Goal: Task Accomplishment & Management: Use online tool/utility

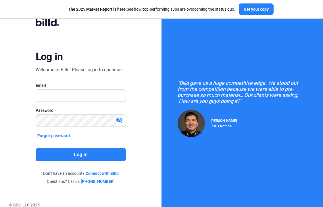
click at [80, 94] on input "text" at bounding box center [81, 96] width 90 height 12
type input "[PERSON_NAME][EMAIL_ADDRESS][PERSON_NAME][DOMAIN_NAME]"
click at [103, 157] on button "Log in" at bounding box center [81, 154] width 90 height 13
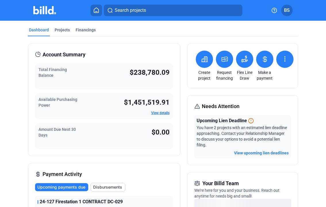
click at [246, 62] on button at bounding box center [244, 59] width 17 height 17
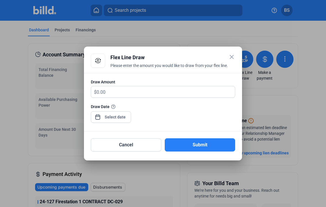
click at [121, 113] on div at bounding box center [115, 117] width 25 height 10
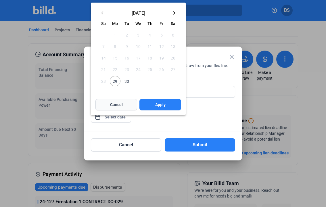
click at [119, 101] on button "Cancel" at bounding box center [116, 104] width 42 height 11
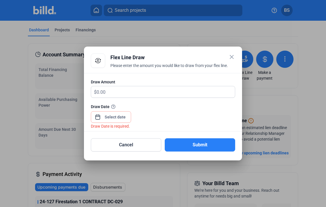
click at [229, 54] on mat-icon "close" at bounding box center [231, 56] width 7 height 7
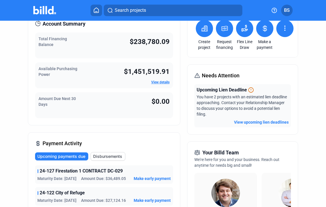
scroll to position [106, 0]
